Goal: Information Seeking & Learning: Learn about a topic

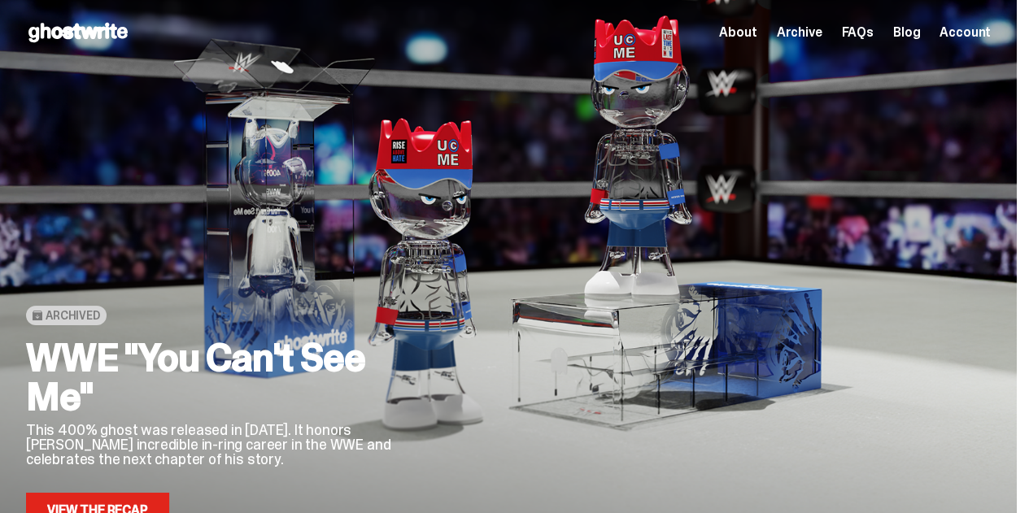
click at [794, 28] on span "Archive" at bounding box center [799, 32] width 46 height 13
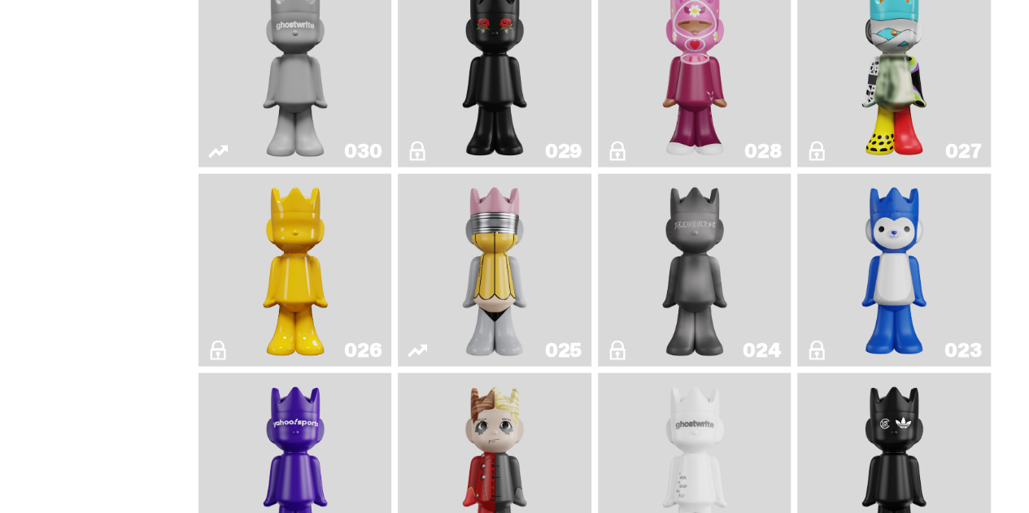
scroll to position [1346, 0]
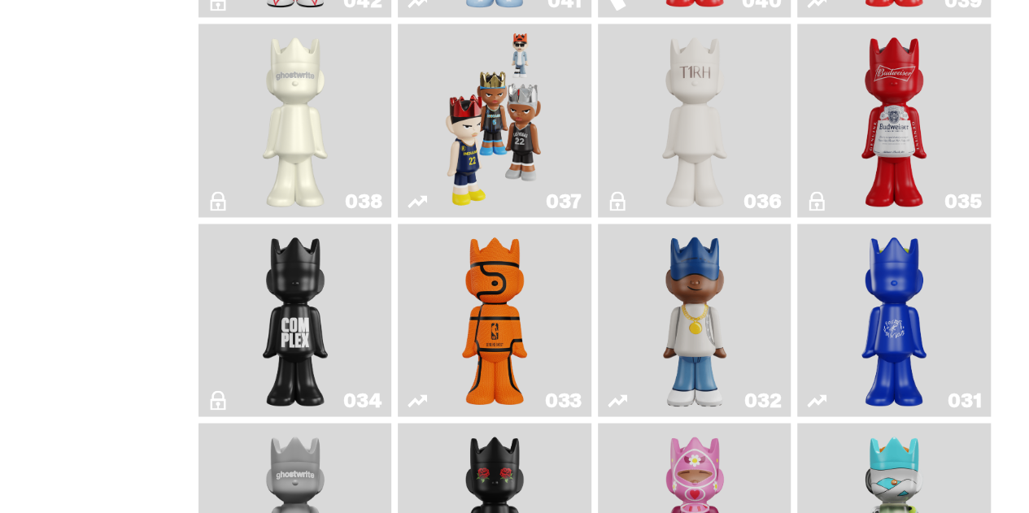
drag, startPoint x: 498, startPoint y: 97, endPoint x: 505, endPoint y: 107, distance: 12.2
click at [505, 107] on img "Game Face (2024)" at bounding box center [494, 120] width 101 height 181
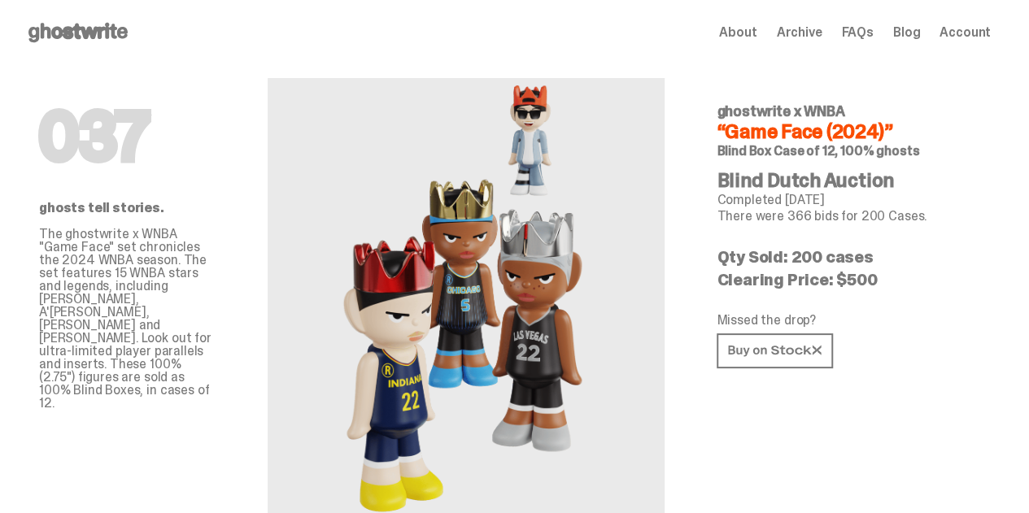
click at [504, 50] on div "Open main menu Home About Archive FAQs Blog Account About Archive FAQs Blog Acc…" at bounding box center [508, 32] width 1016 height 65
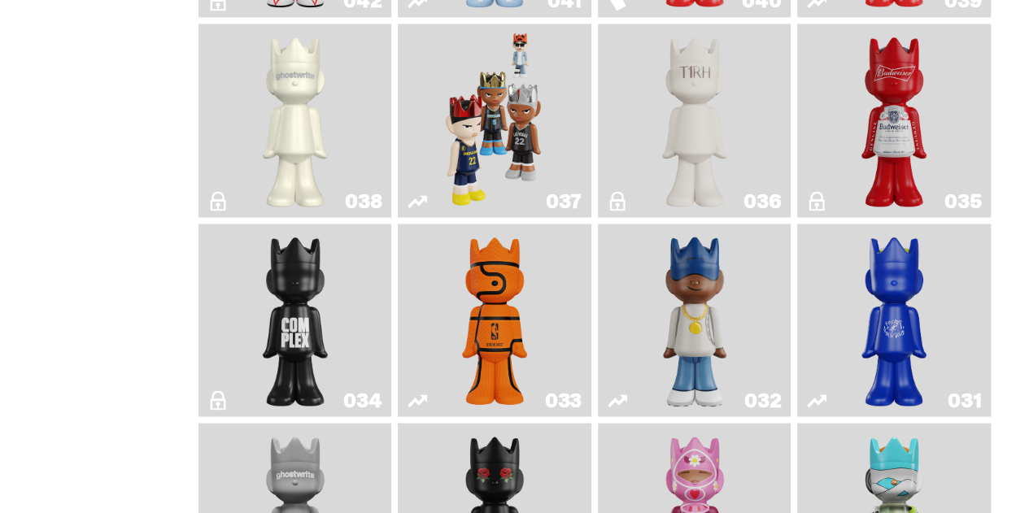
click at [120, 240] on div "Filter by Release Type All Blind Dutch Auction Retail Exclusive Unreleased" at bounding box center [112, 419] width 172 height 3187
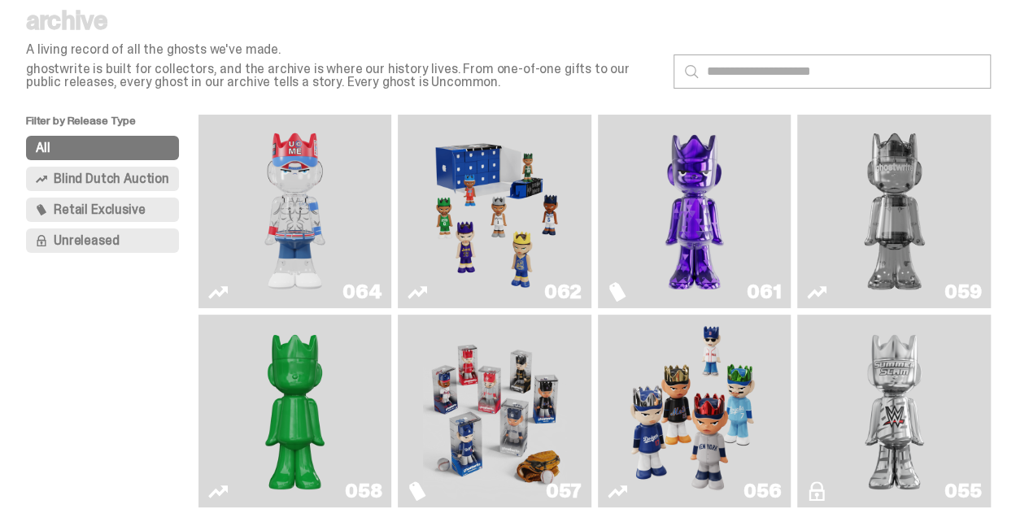
scroll to position [0, 0]
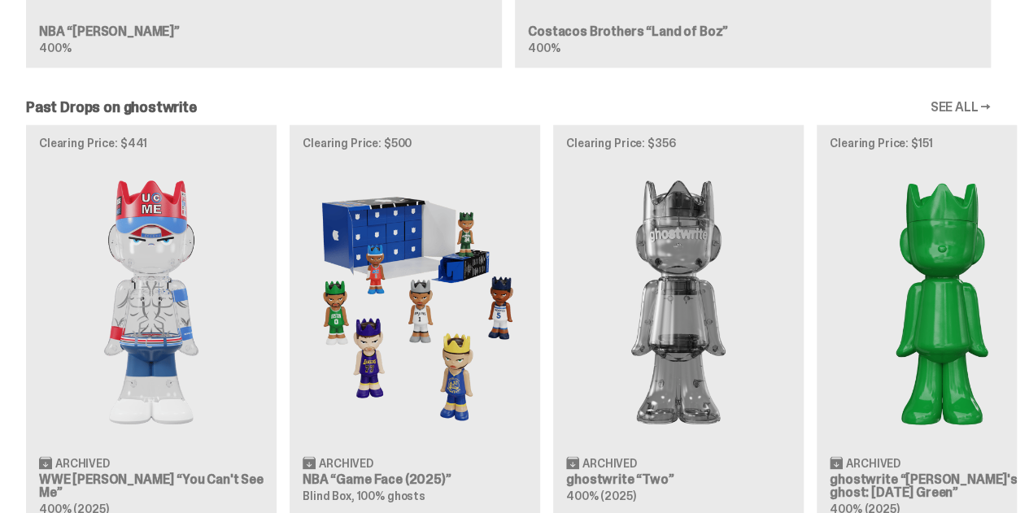
scroll to position [898, 0]
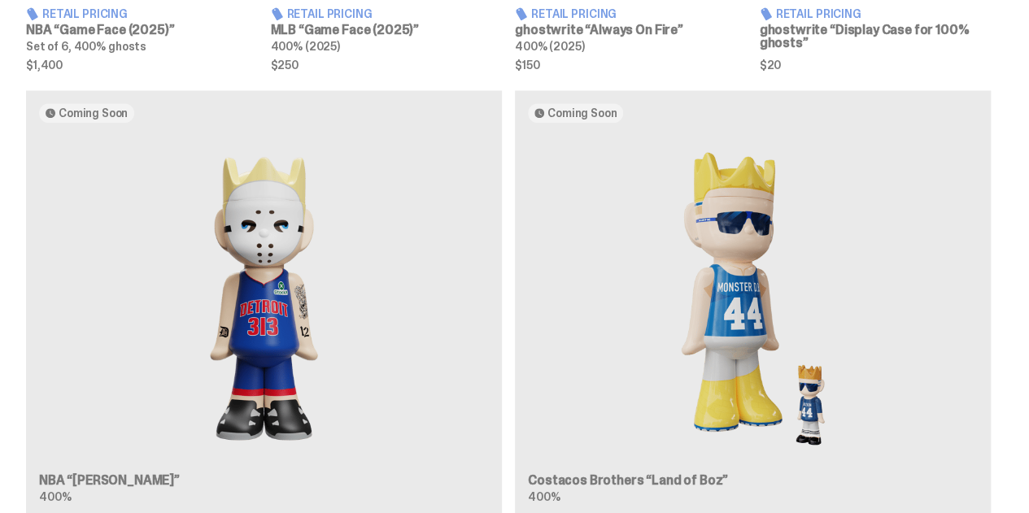
click at [322, 248] on div "Coming Soon NBA “[PERSON_NAME]” 400% Coming Soon Costacos Brothers “Land of Boz…" at bounding box center [508, 309] width 1016 height 439
click at [289, 261] on div "Coming Soon NBA “[PERSON_NAME]” 400% Coming Soon Costacos Brothers “Land of Boz…" at bounding box center [508, 309] width 1016 height 439
click at [228, 294] on div "Coming Soon NBA “Eminem” 400% Coming Soon Costacos Brothers “Land of Boz” 400%" at bounding box center [508, 309] width 1016 height 439
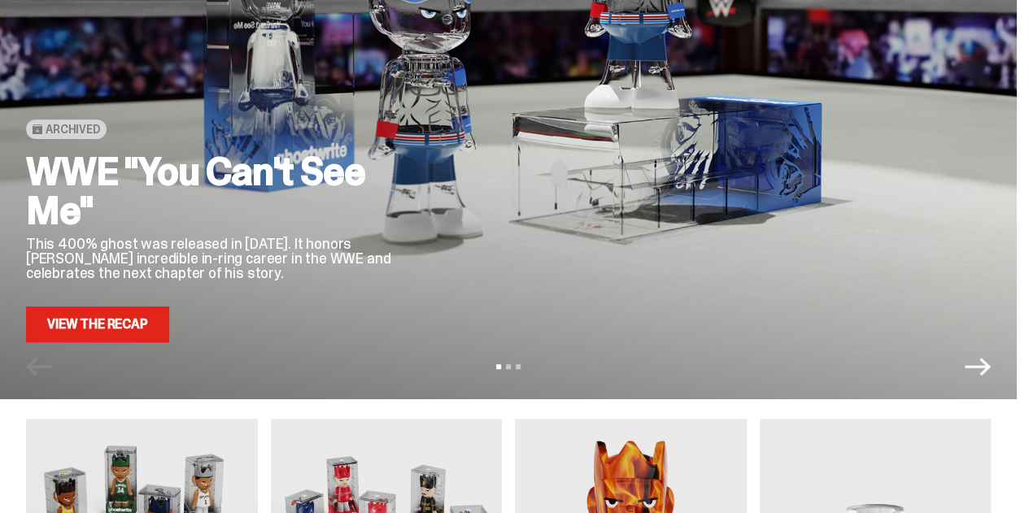
scroll to position [0, 0]
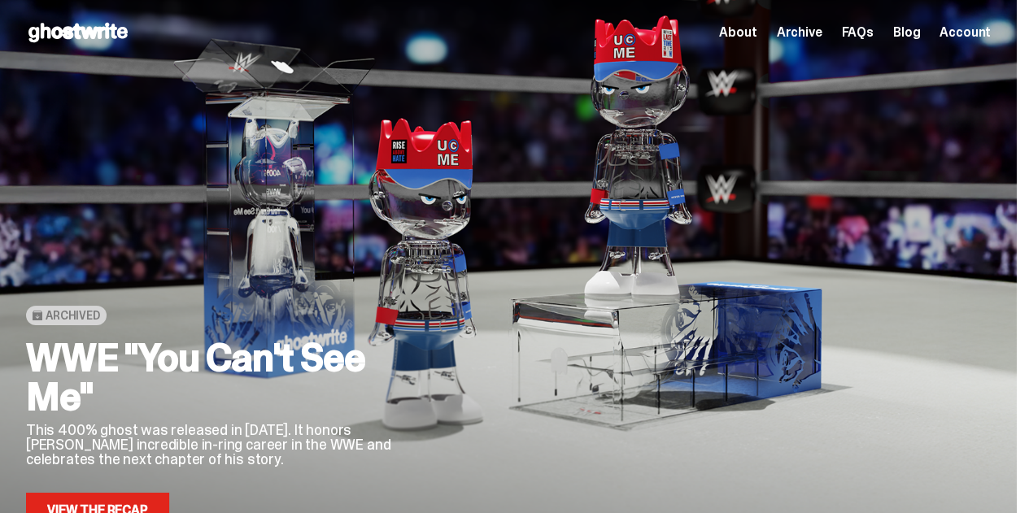
click at [794, 38] on span "Archive" at bounding box center [799, 32] width 46 height 13
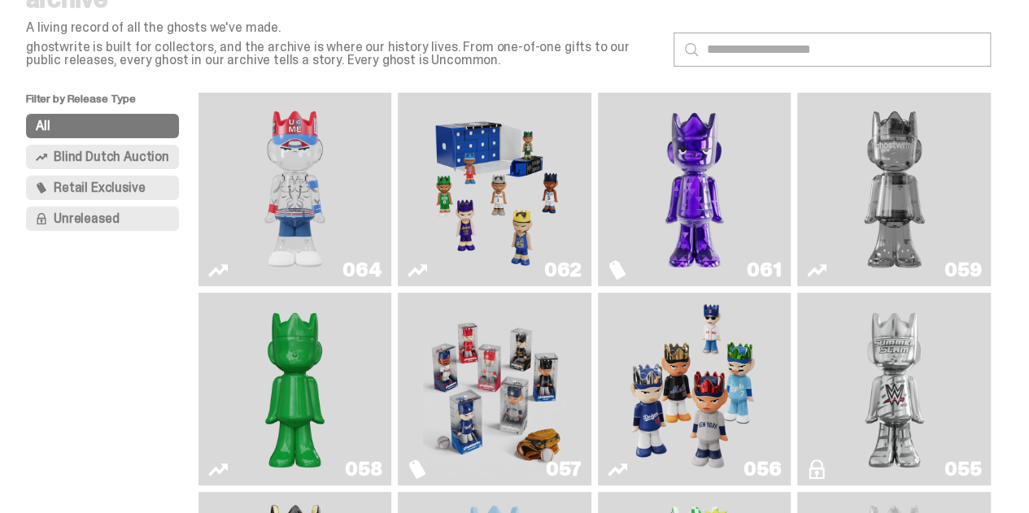
scroll to position [130, 0]
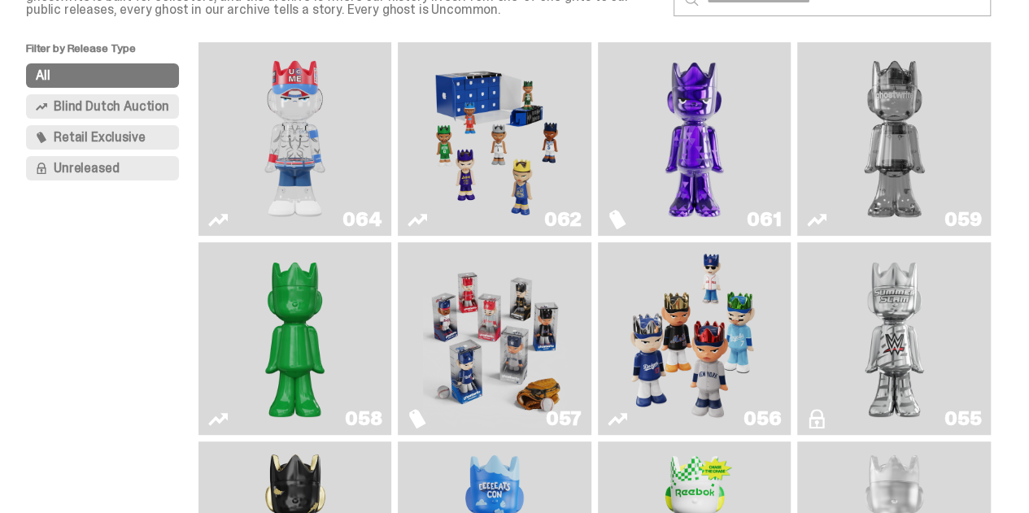
click at [522, 167] on img "Game Face (2025)" at bounding box center [495, 139] width 144 height 181
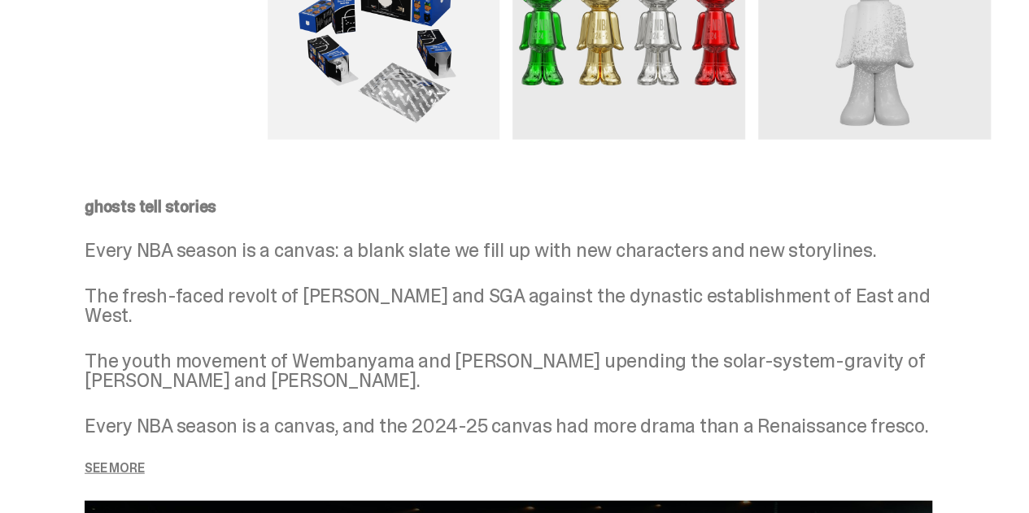
scroll to position [1346, 0]
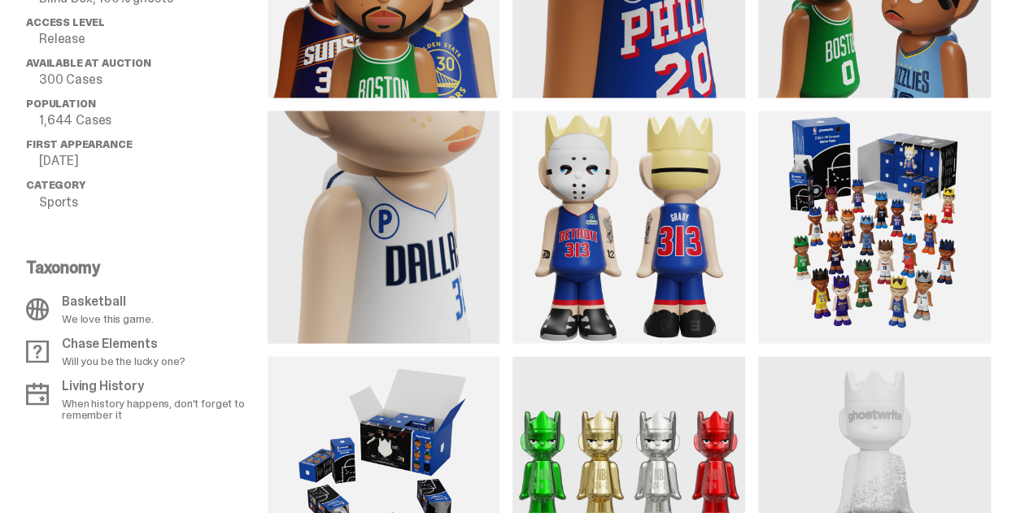
click at [714, 272] on img at bounding box center [628, 227] width 233 height 233
click at [667, 276] on img at bounding box center [628, 227] width 233 height 233
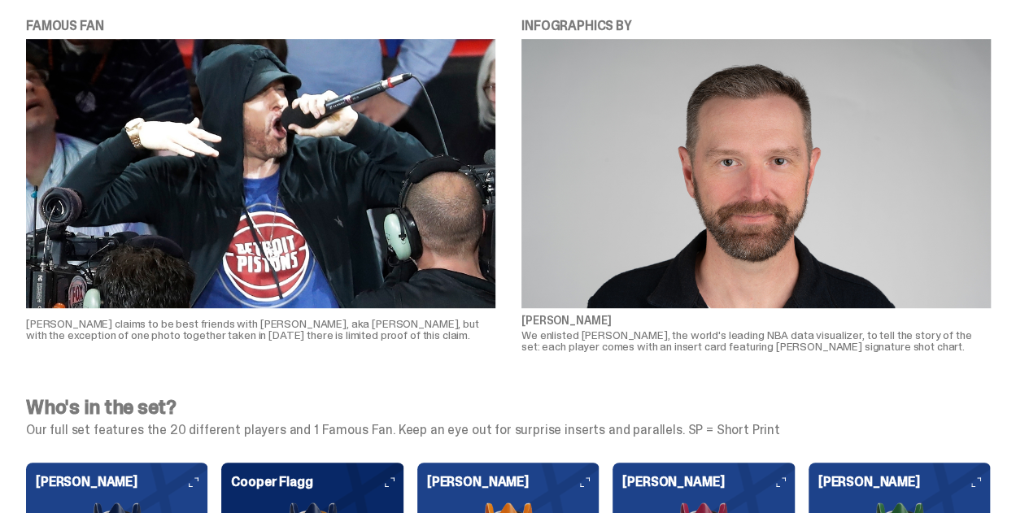
scroll to position [3428, 0]
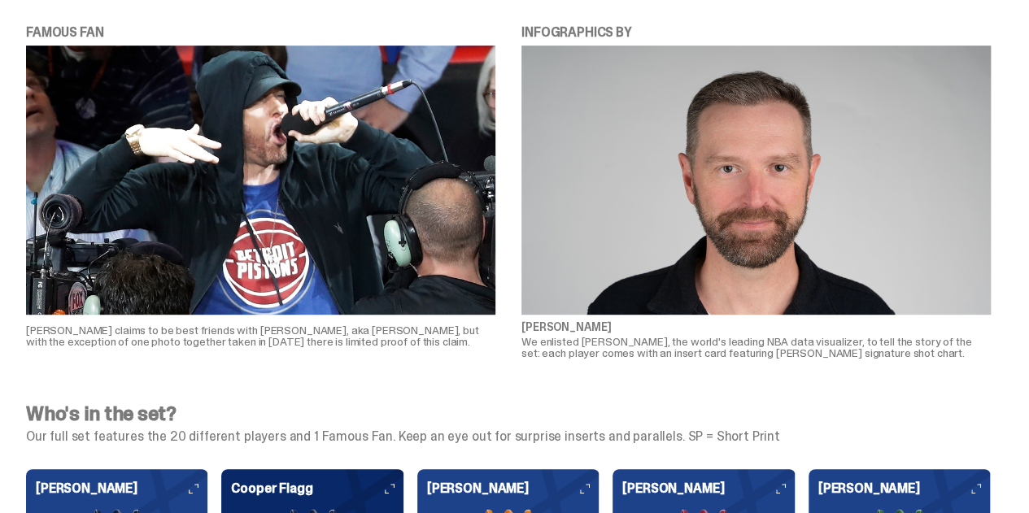
click at [494, 385] on div "FAMOUS FAN Josh Luber claims to be best friends with Eminem, aka Marshall Mathe…" at bounding box center [508, 191] width 1016 height 388
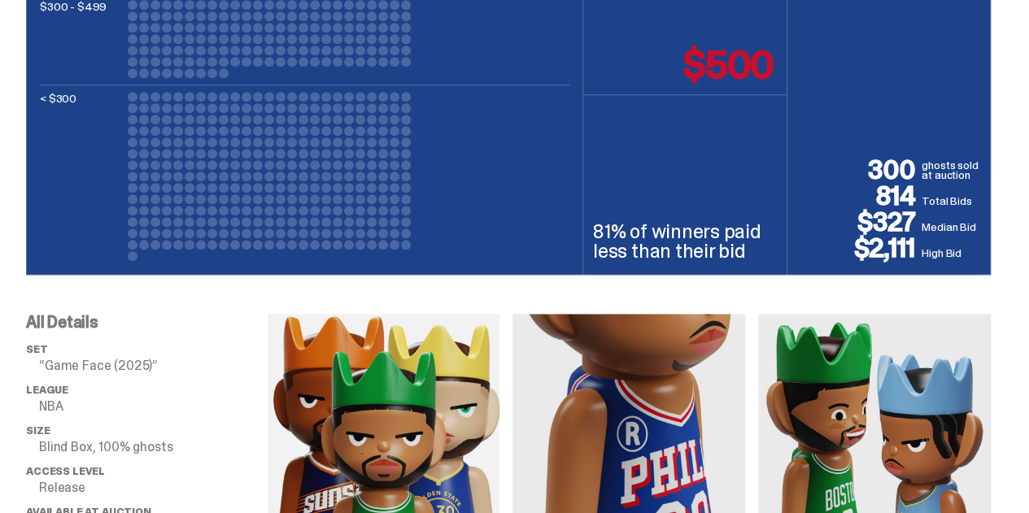
scroll to position [1346, 0]
